Goal: Information Seeking & Learning: Learn about a topic

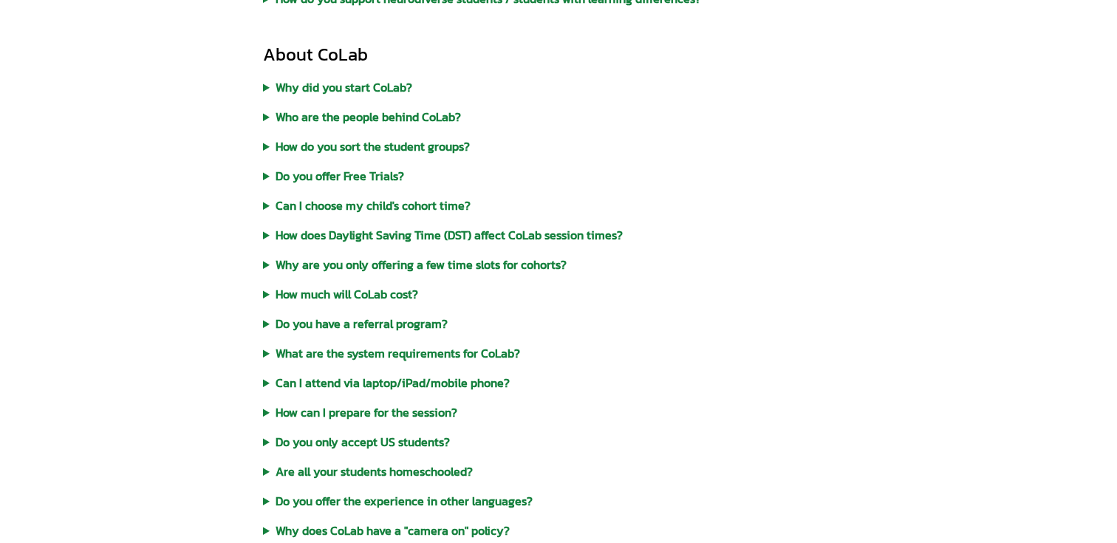
scroll to position [412, 0]
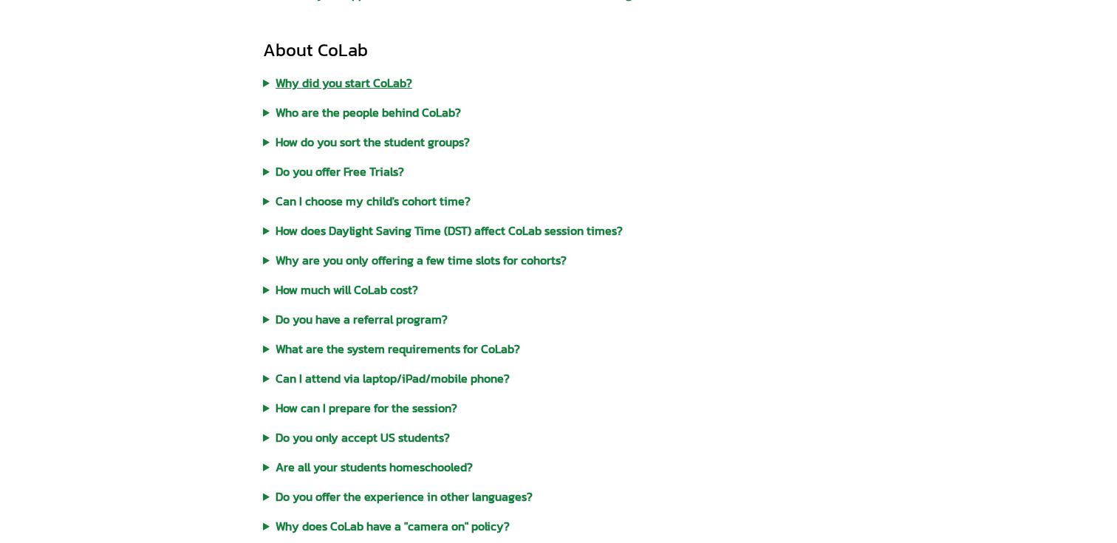
click at [278, 88] on summary "Why did you start CoLab?" at bounding box center [558, 83] width 591 height 18
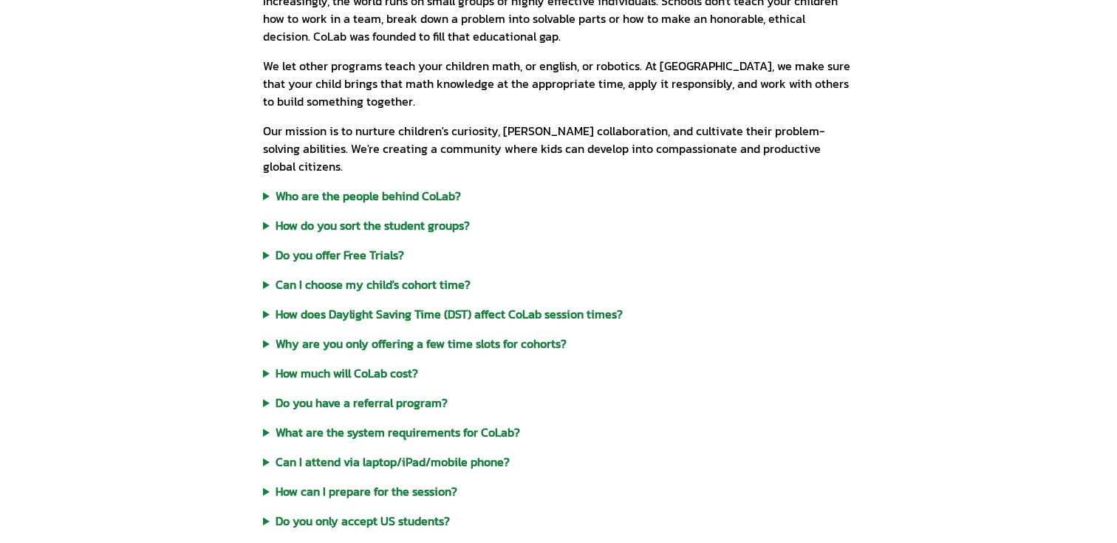
scroll to position [577, 0]
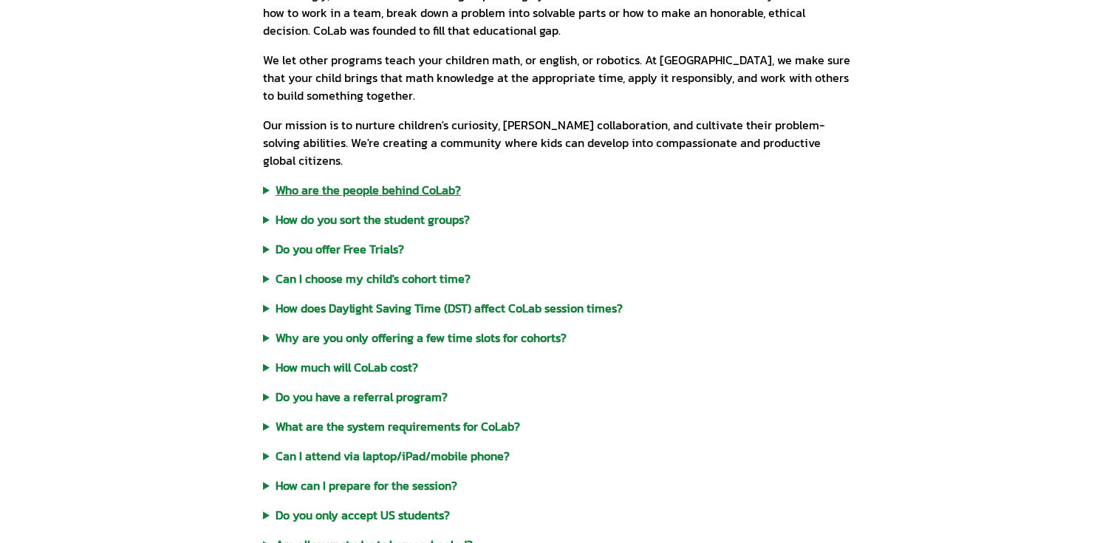
click at [287, 181] on summary "Who are the people behind CoLab?" at bounding box center [558, 190] width 591 height 18
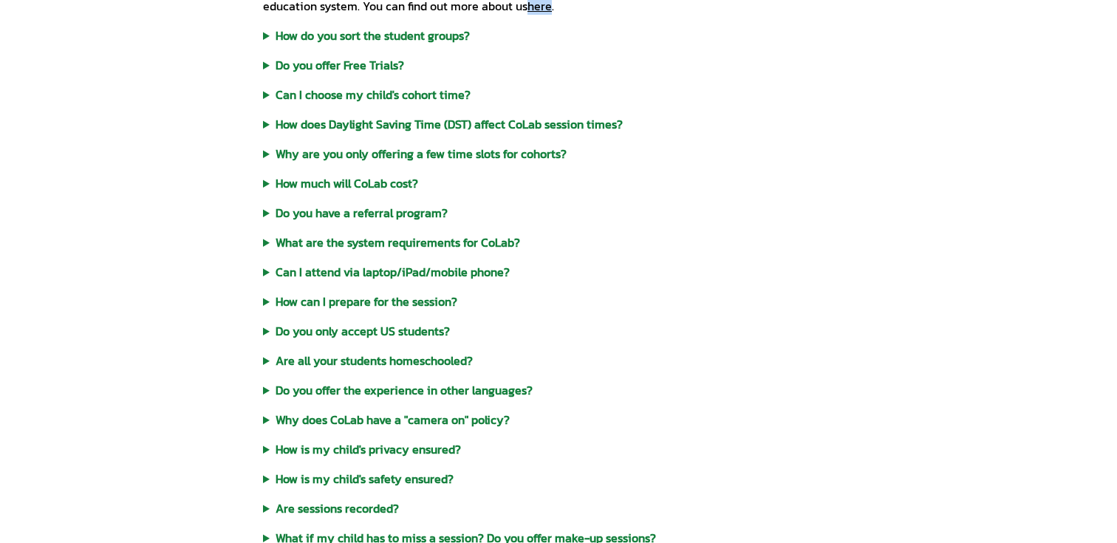
scroll to position [979, 0]
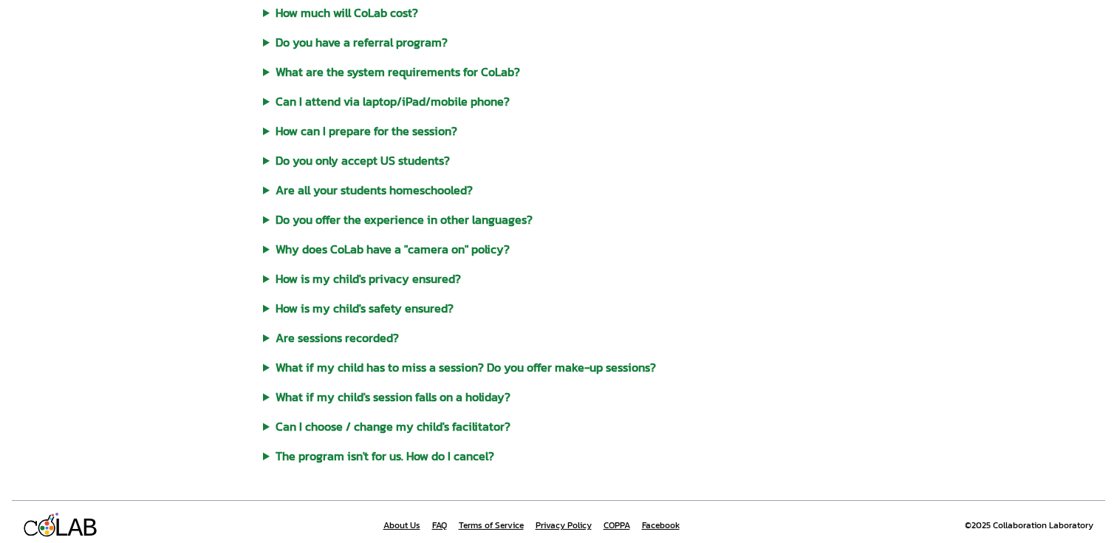
click at [404, 519] on link "About Us" at bounding box center [401, 525] width 37 height 12
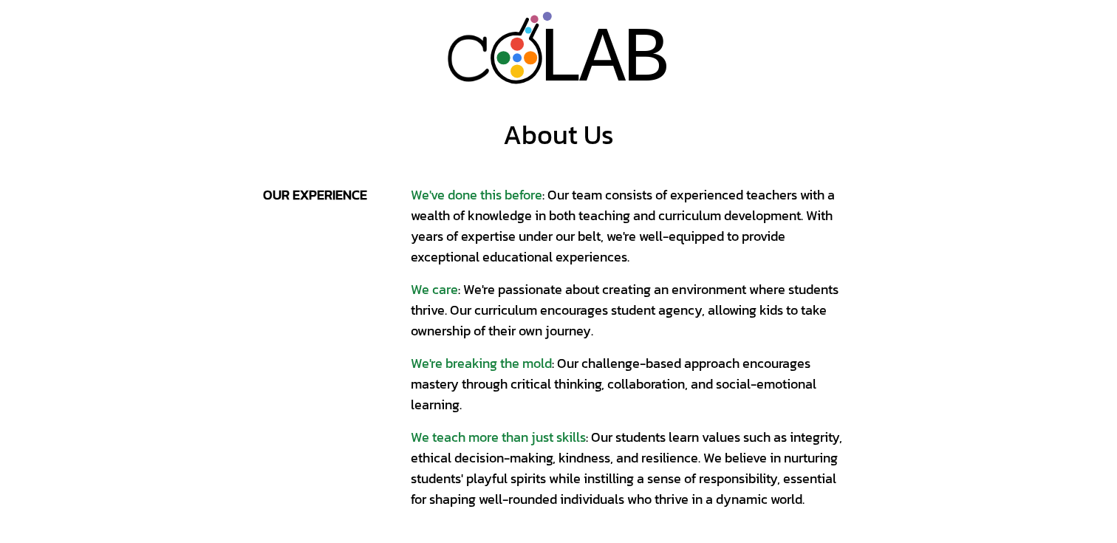
scroll to position [410, 0]
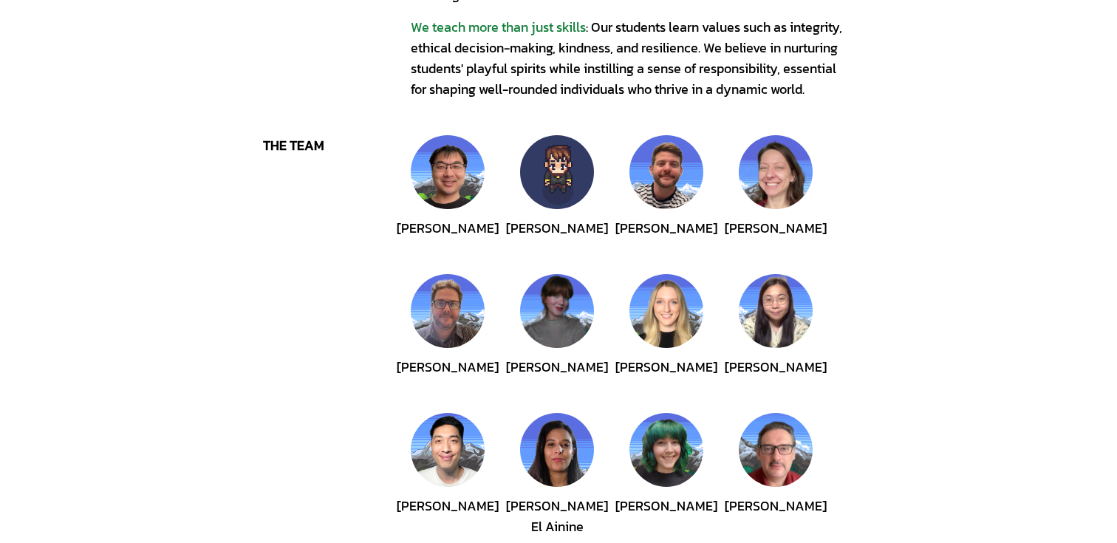
click at [566, 183] on img at bounding box center [557, 172] width 74 height 74
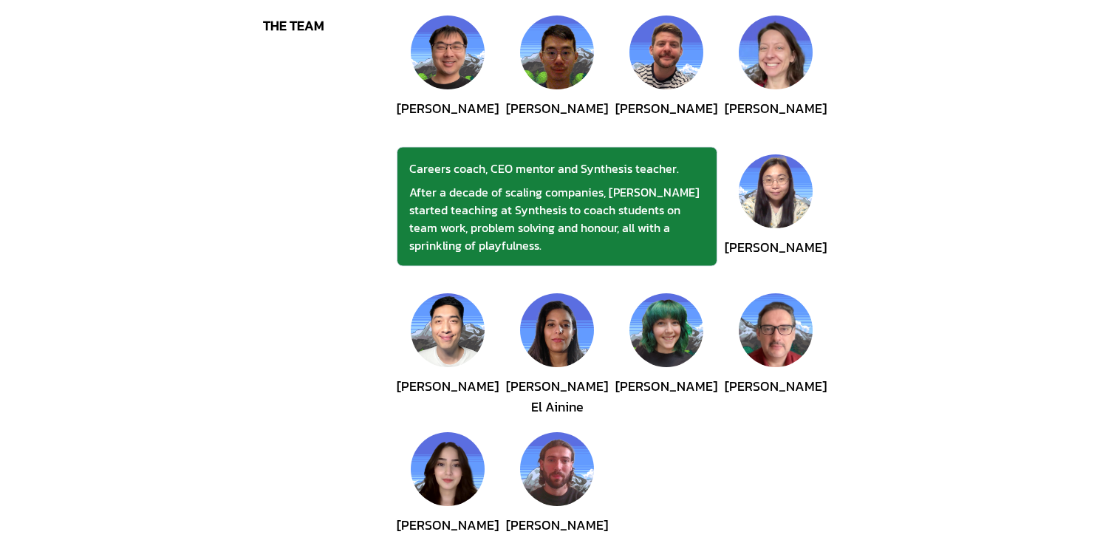
scroll to position [528, 0]
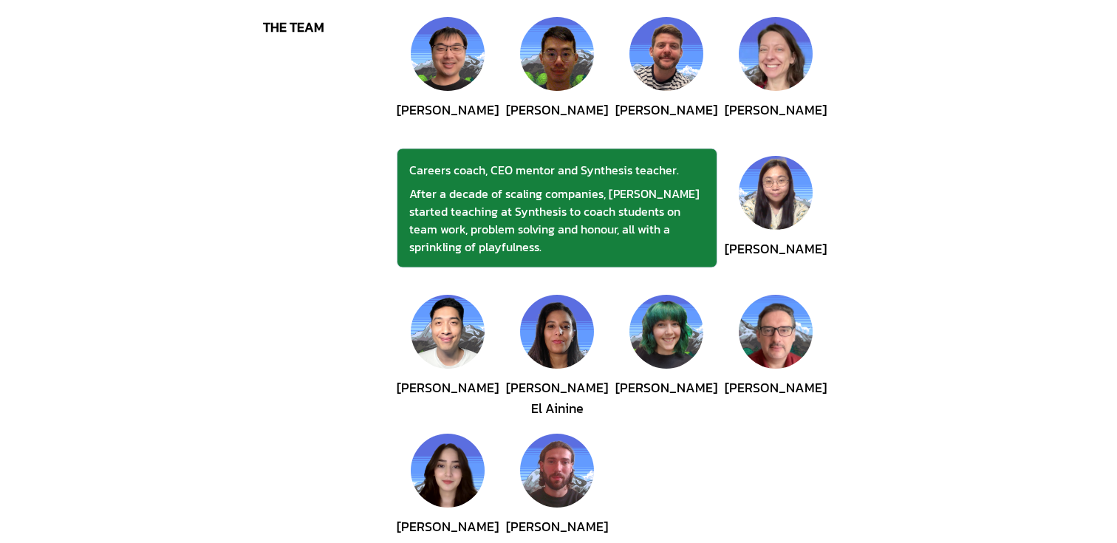
click at [289, 213] on div "the team" at bounding box center [337, 358] width 148 height 682
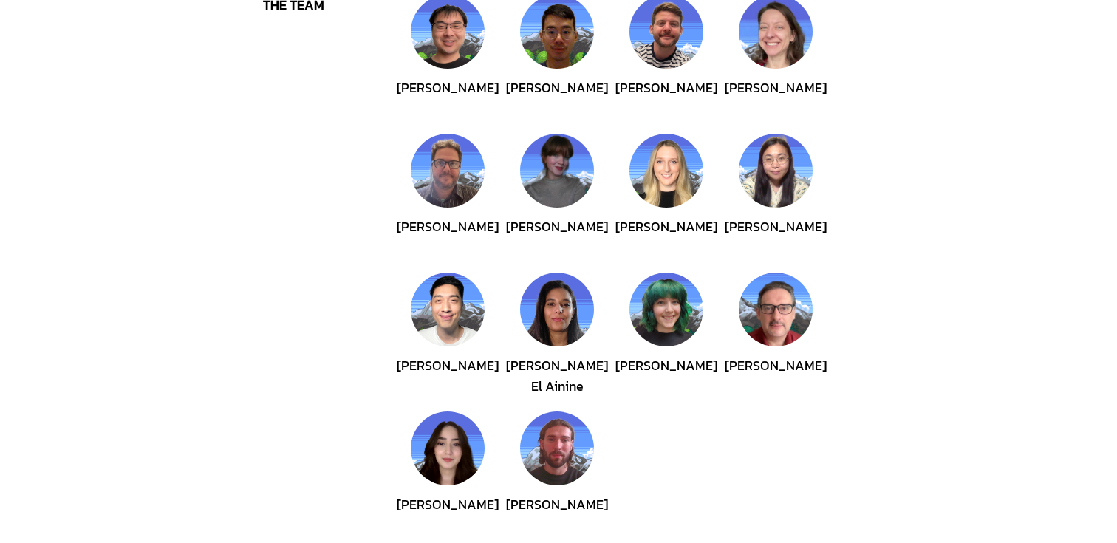
scroll to position [781, 0]
